Goal: Task Accomplishment & Management: Manage account settings

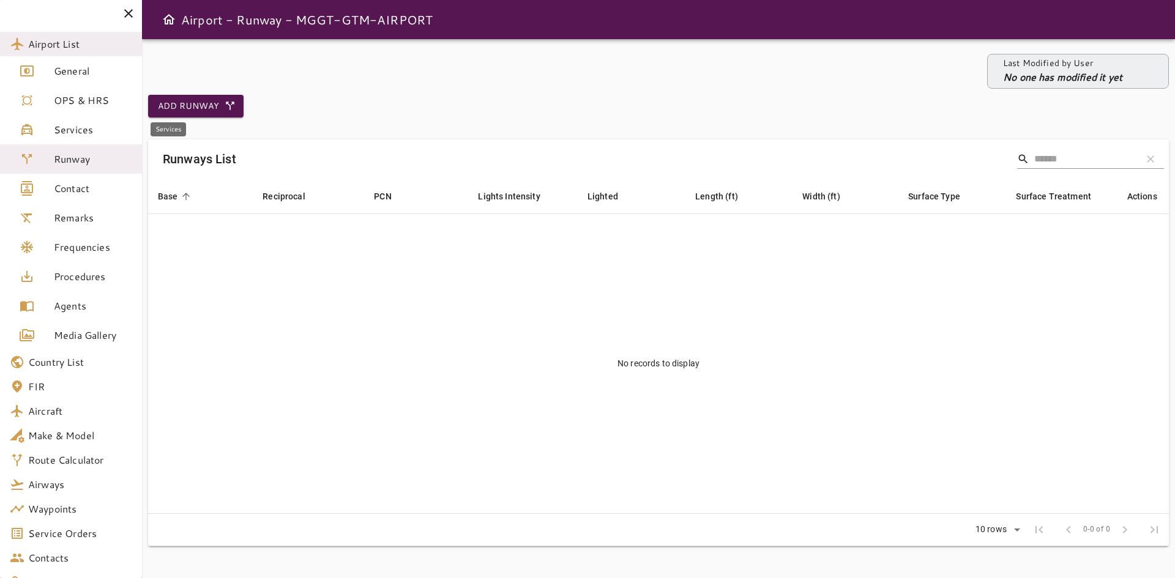
click at [73, 128] on span "Services" at bounding box center [93, 129] width 78 height 15
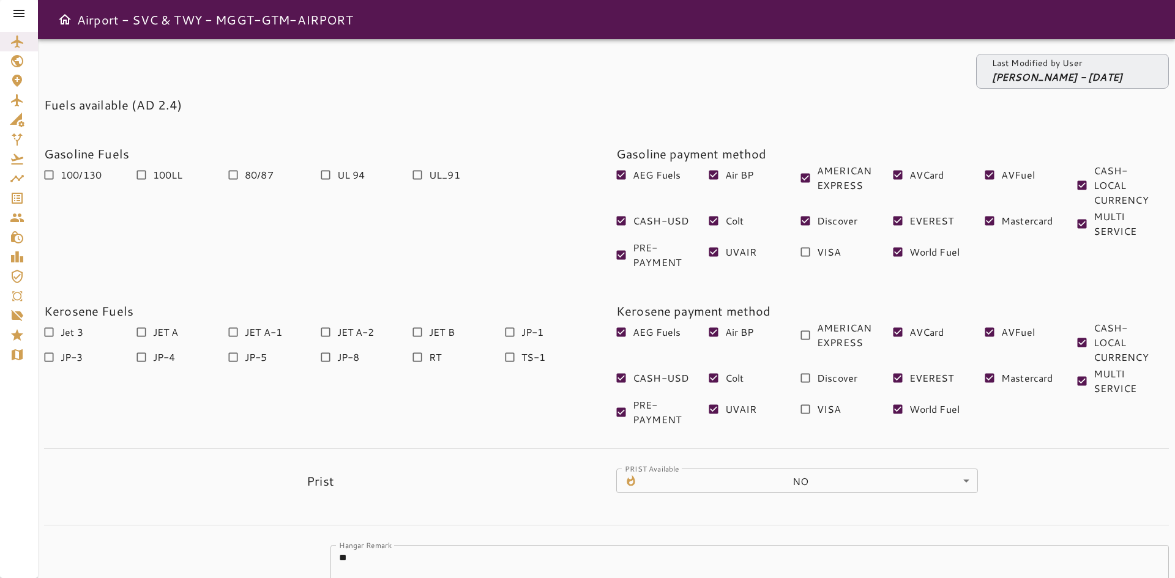
click at [914, 409] on span "World Fuel" at bounding box center [934, 409] width 51 height 15
click at [1020, 373] on span "Mastercard" at bounding box center [1027, 378] width 52 height 15
click at [1009, 336] on span "AVFuel" at bounding box center [1018, 332] width 34 height 15
click at [1102, 345] on span "CASH-LOCAL CURRENCY" at bounding box center [1126, 343] width 66 height 44
drag, startPoint x: 1112, startPoint y: 373, endPoint x: 1120, endPoint y: 319, distance: 55.0
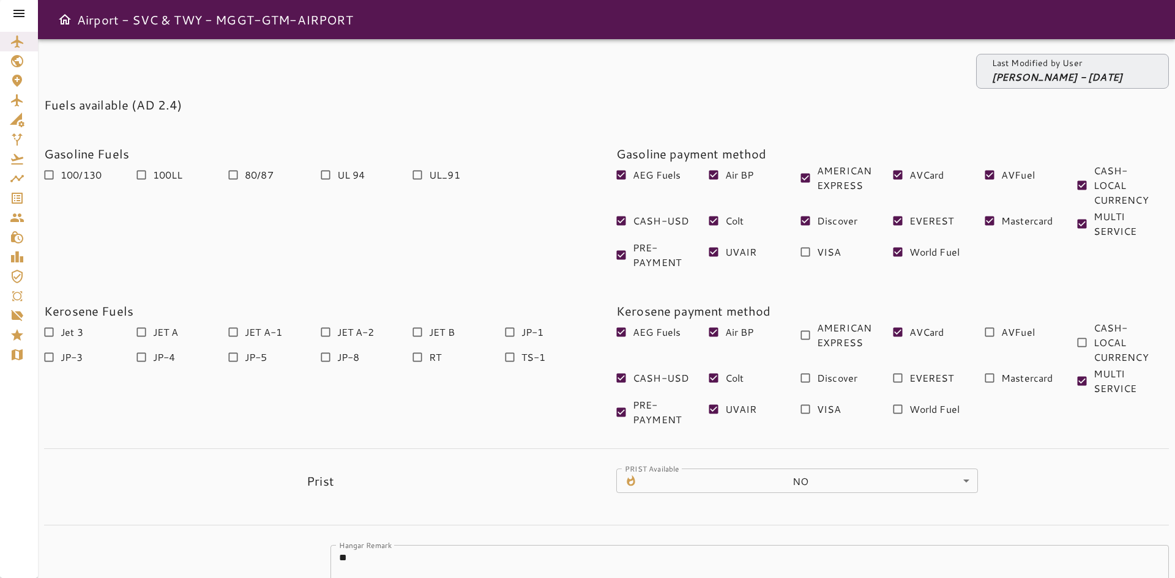
click at [1112, 373] on span "MULTI SERVICE" at bounding box center [1126, 380] width 66 height 29
click at [1117, 225] on span "MULTI SERVICE" at bounding box center [1126, 223] width 66 height 29
click at [1096, 168] on span "CASH-LOCAL CURRENCY" at bounding box center [1126, 185] width 66 height 44
click at [998, 162] on div "Gasoline payment method" at bounding box center [892, 154] width 552 height 20
click at [926, 214] on span "EVEREST" at bounding box center [931, 221] width 45 height 15
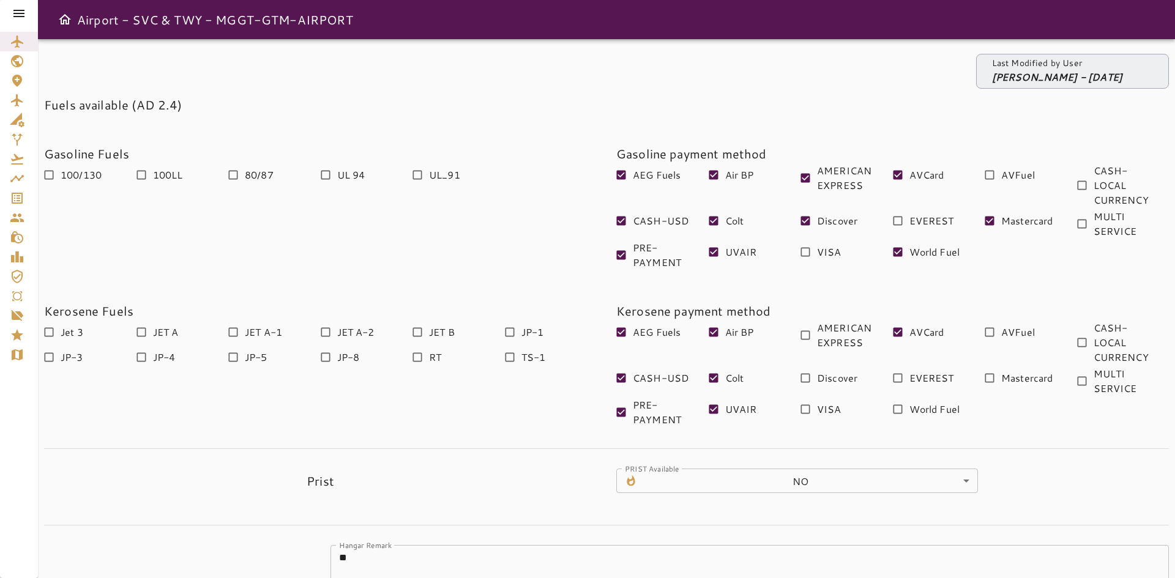
click at [826, 221] on span "Discover" at bounding box center [837, 221] width 40 height 15
click at [736, 218] on span "Colt" at bounding box center [734, 221] width 19 height 15
click at [644, 226] on span "CASH-USD" at bounding box center [661, 221] width 56 height 15
click at [647, 253] on span "PRE-PAYMENT" at bounding box center [666, 254] width 66 height 29
click at [659, 354] on div "AEG Fuels" at bounding box center [662, 344] width 92 height 46
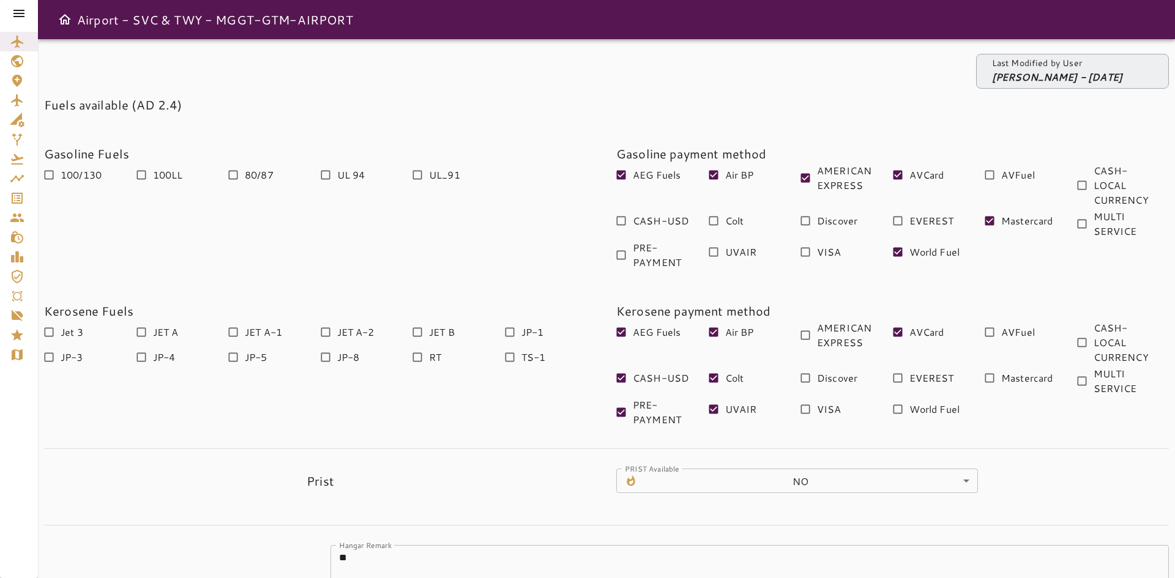
click at [659, 373] on span "CASH-USD" at bounding box center [661, 378] width 56 height 15
click at [654, 408] on span "PRE-PAYMENT" at bounding box center [666, 412] width 66 height 29
click at [735, 344] on fieldset "Air BP" at bounding box center [735, 333] width 55 height 25
click at [732, 327] on span "Air BP" at bounding box center [739, 332] width 29 height 15
click at [747, 371] on div "Colt" at bounding box center [730, 377] width 45 height 23
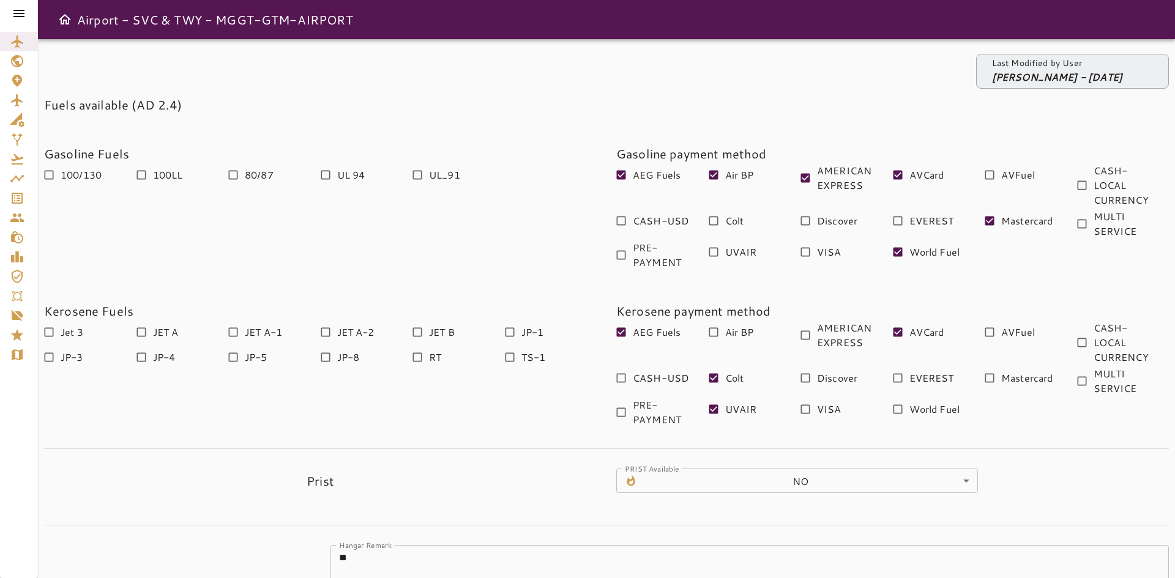
click at [838, 176] on span "AMERICAN EXPRESS" at bounding box center [850, 177] width 66 height 29
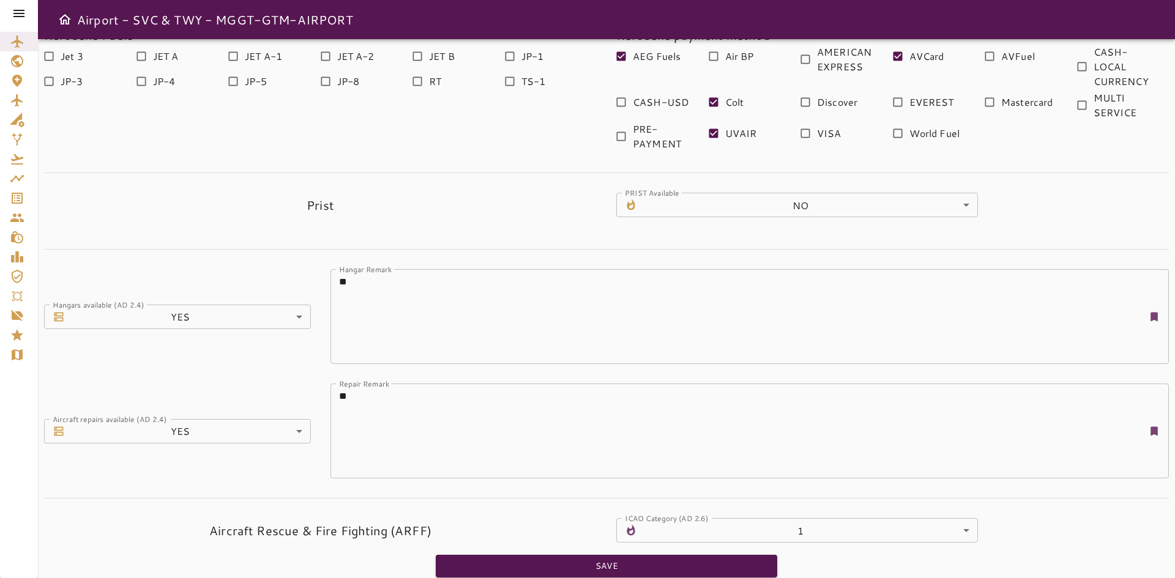
scroll to position [290, 0]
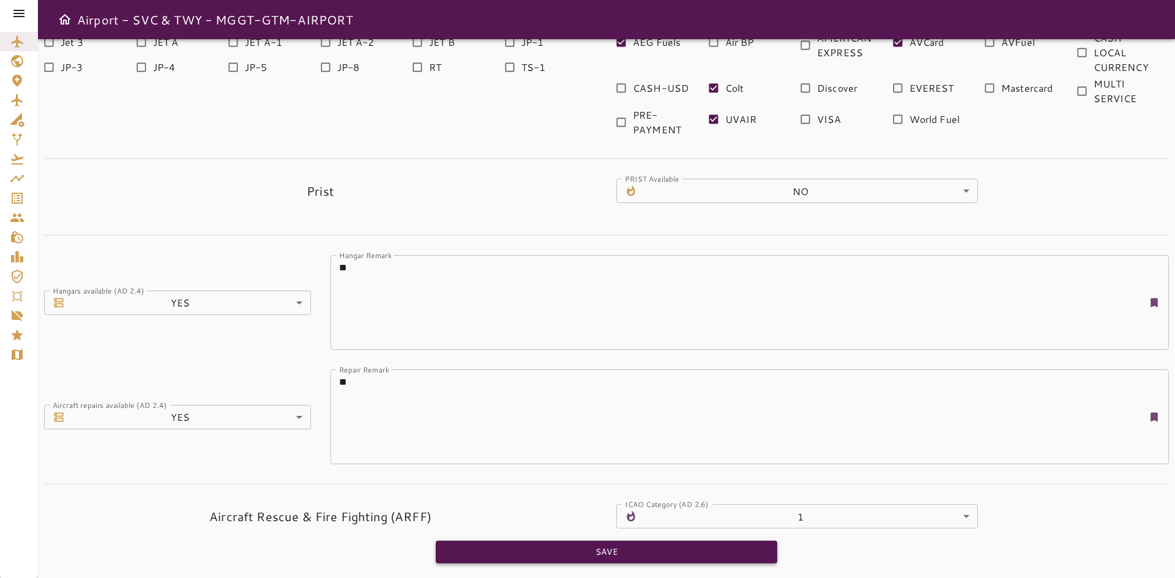
click at [612, 551] on button "Save" at bounding box center [606, 552] width 341 height 23
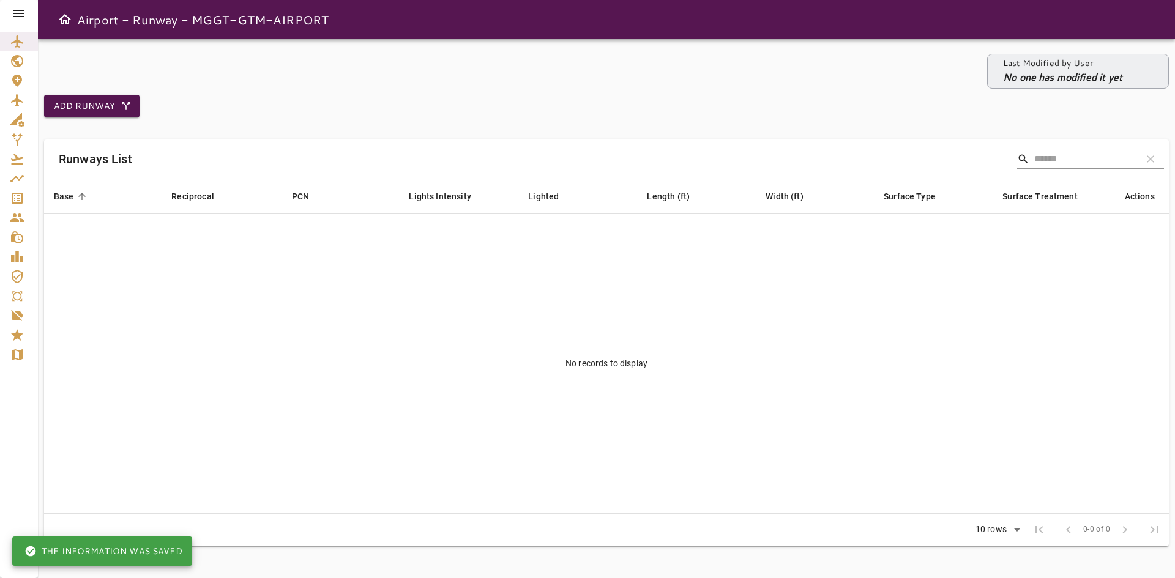
click at [18, 20] on icon at bounding box center [19, 13] width 15 height 15
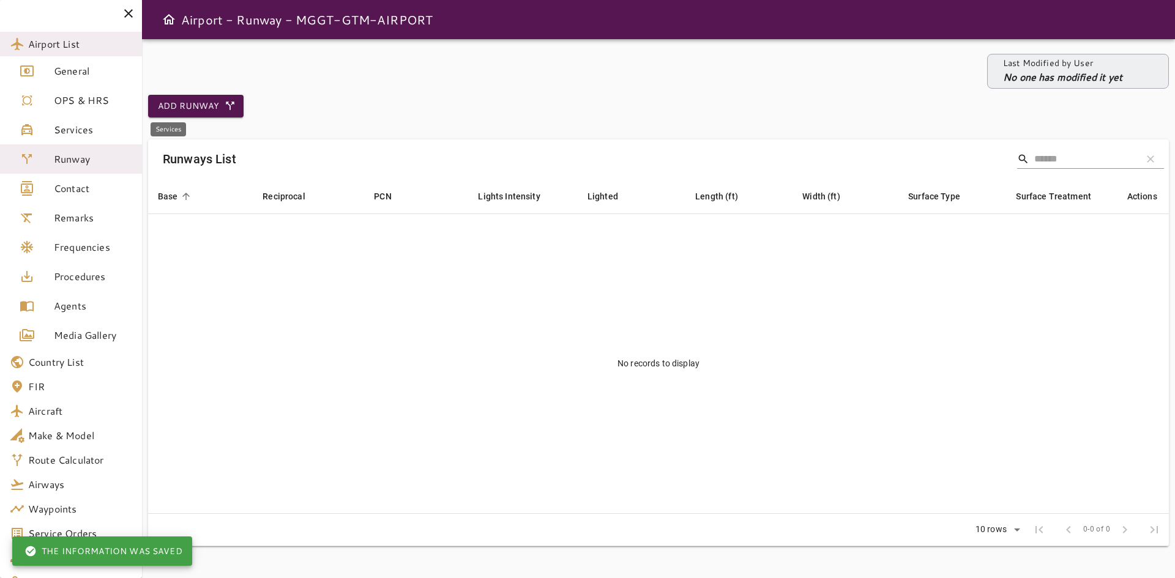
click at [81, 132] on span "Services" at bounding box center [93, 129] width 78 height 15
